Goal: Transaction & Acquisition: Subscribe to service/newsletter

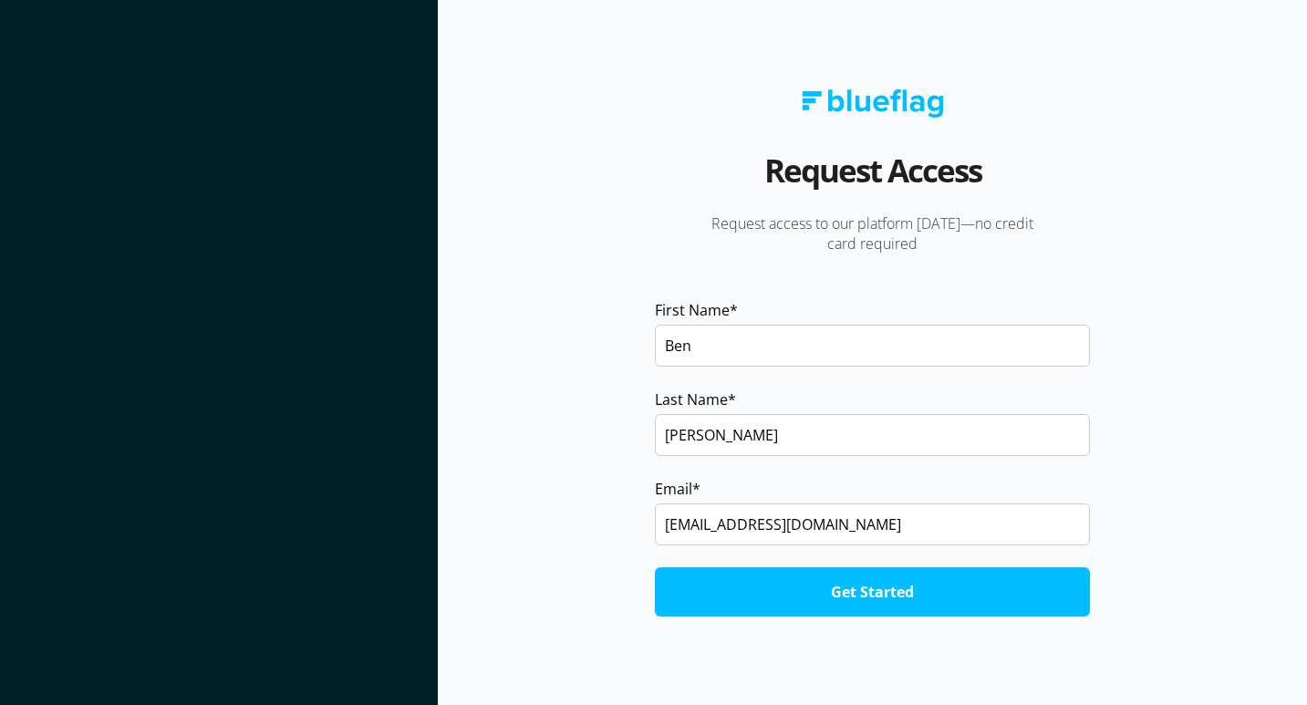
click at [855, 596] on input "Get Started" at bounding box center [872, 591] width 434 height 49
